Goal: Navigation & Orientation: Find specific page/section

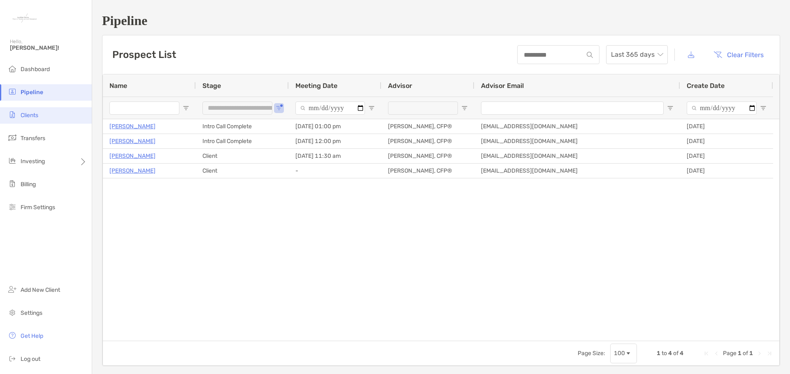
click at [31, 114] on span "Clients" at bounding box center [30, 115] width 18 height 7
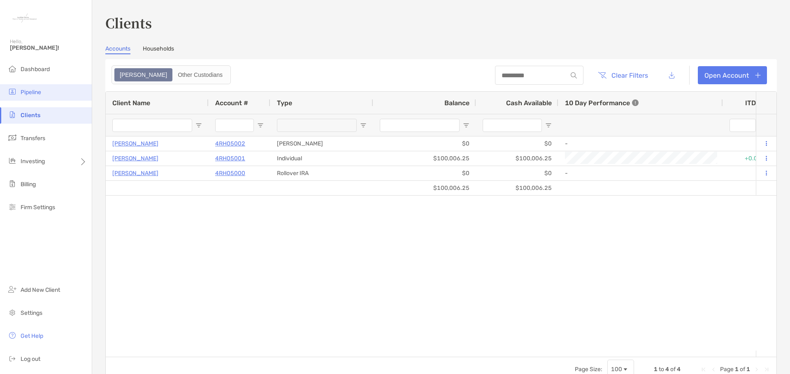
click at [35, 95] on span "Pipeline" at bounding box center [31, 92] width 21 height 7
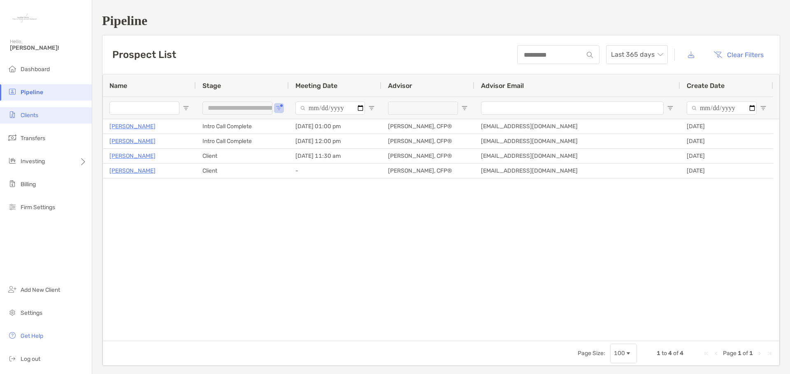
click at [43, 113] on li "Clients" at bounding box center [46, 115] width 92 height 16
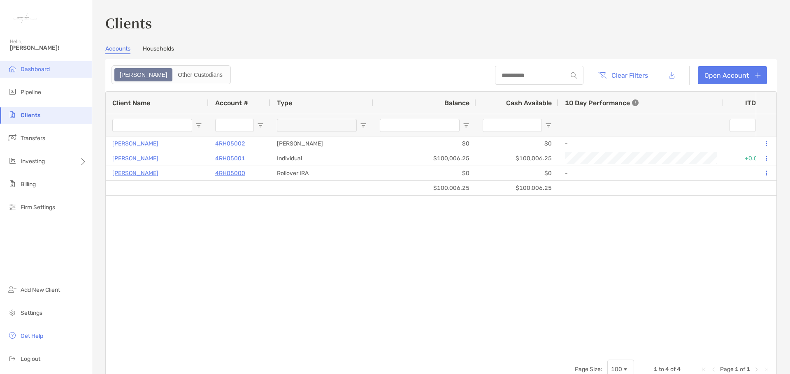
click at [46, 69] on span "Dashboard" at bounding box center [35, 69] width 29 height 7
